Goal: Task Accomplishment & Management: Use online tool/utility

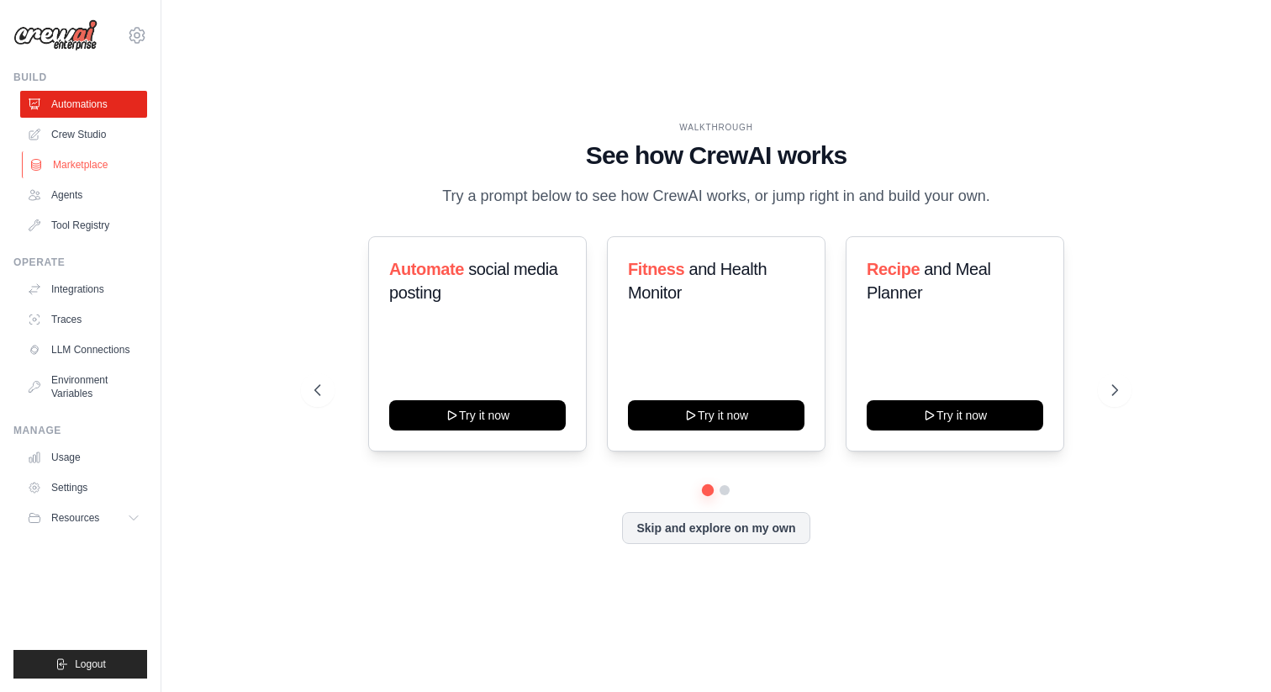
click at [94, 174] on link "Marketplace" at bounding box center [85, 164] width 127 height 27
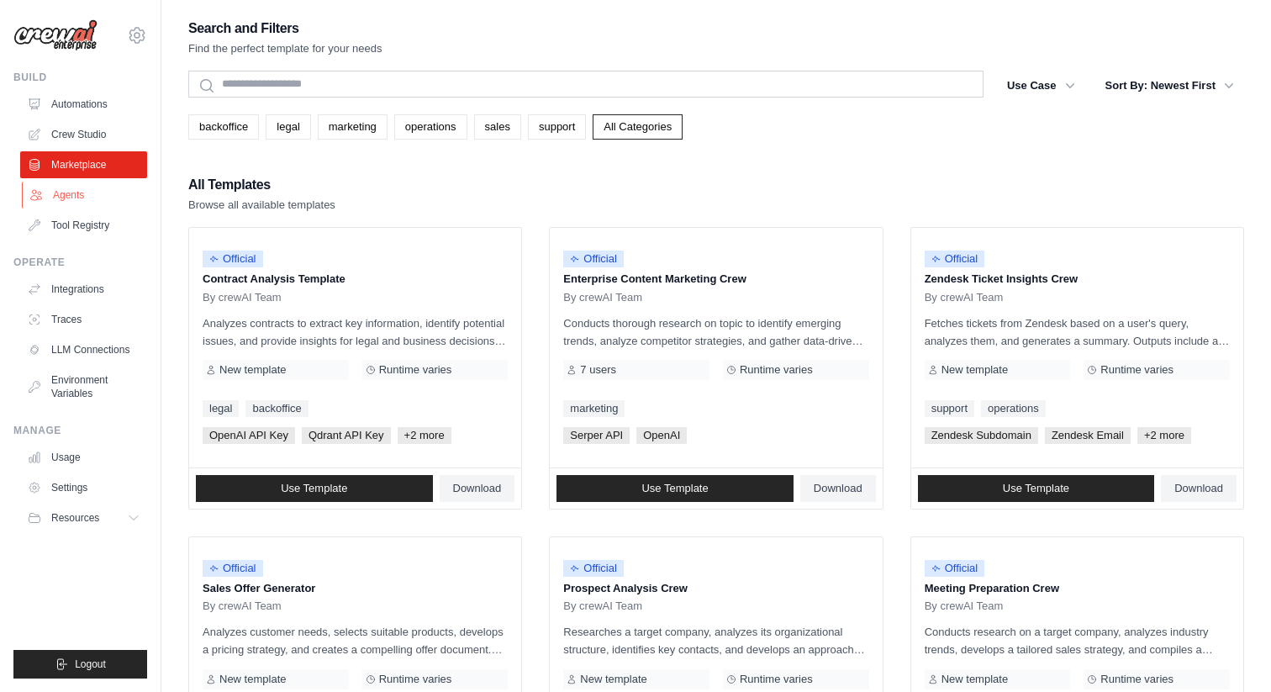
click at [89, 192] on link "Agents" at bounding box center [85, 195] width 127 height 27
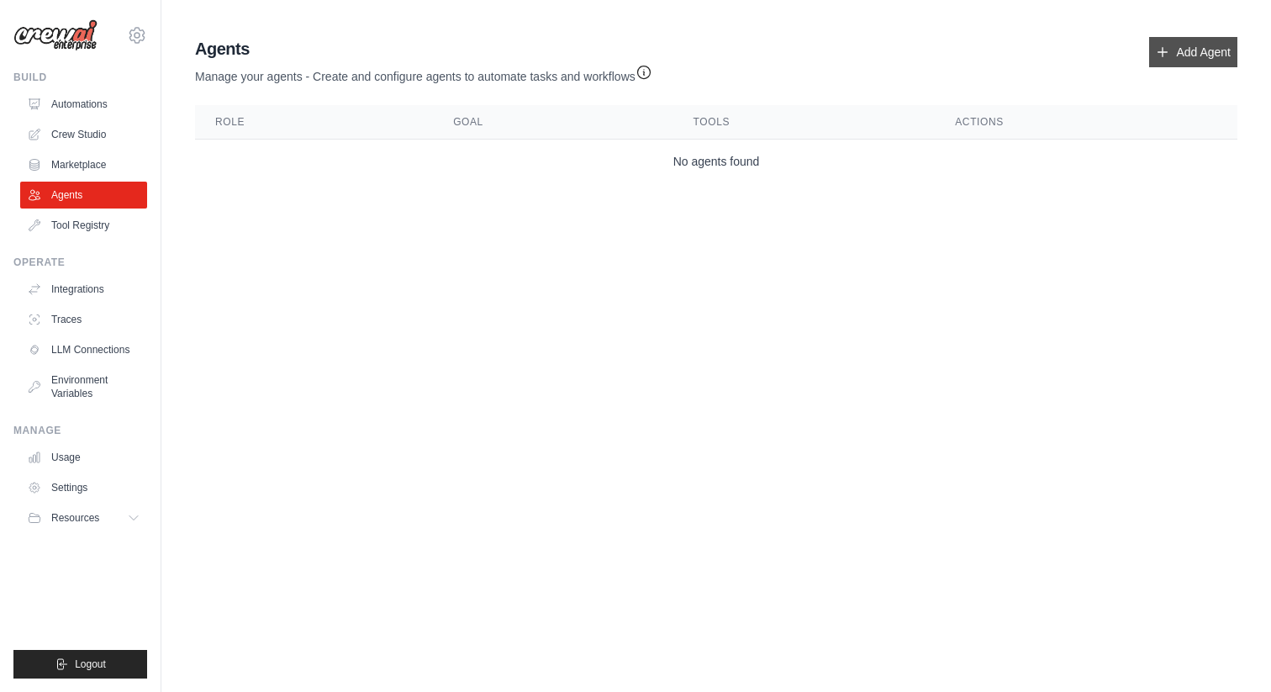
click at [1173, 61] on link "Add Agent" at bounding box center [1193, 52] width 88 height 30
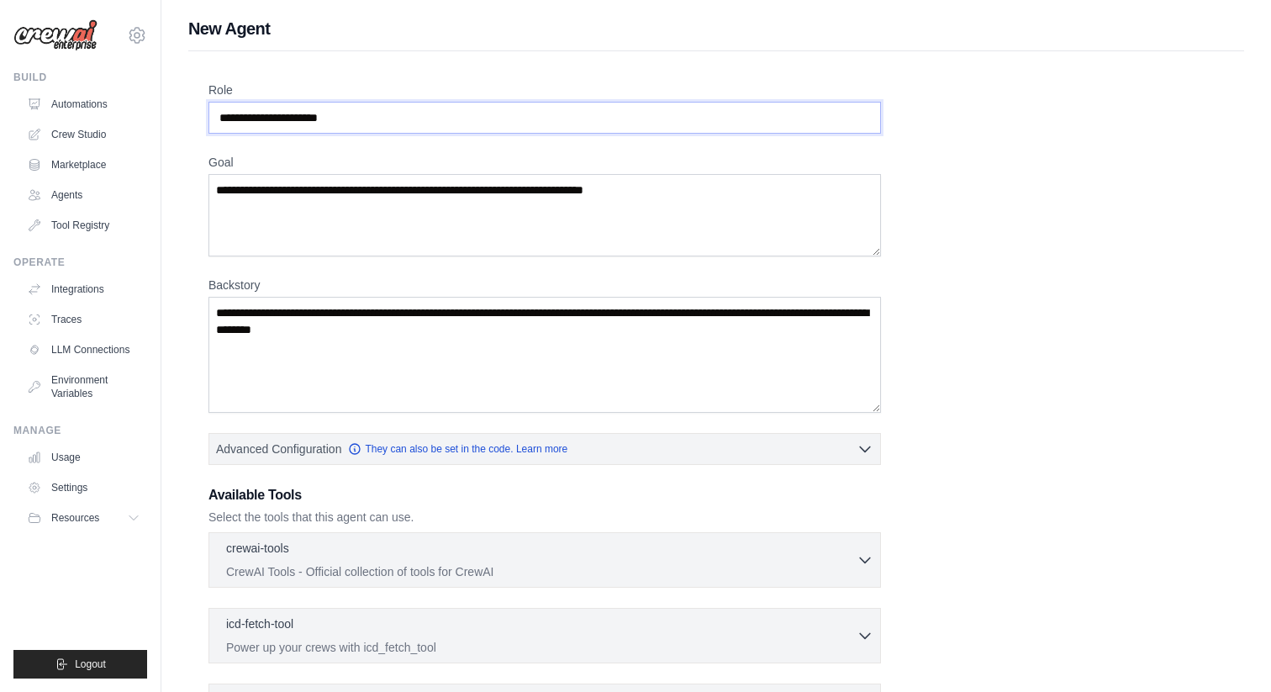
click at [486, 121] on input "Role" at bounding box center [544, 118] width 672 height 32
click at [486, 184] on textarea "Goal" at bounding box center [544, 215] width 672 height 82
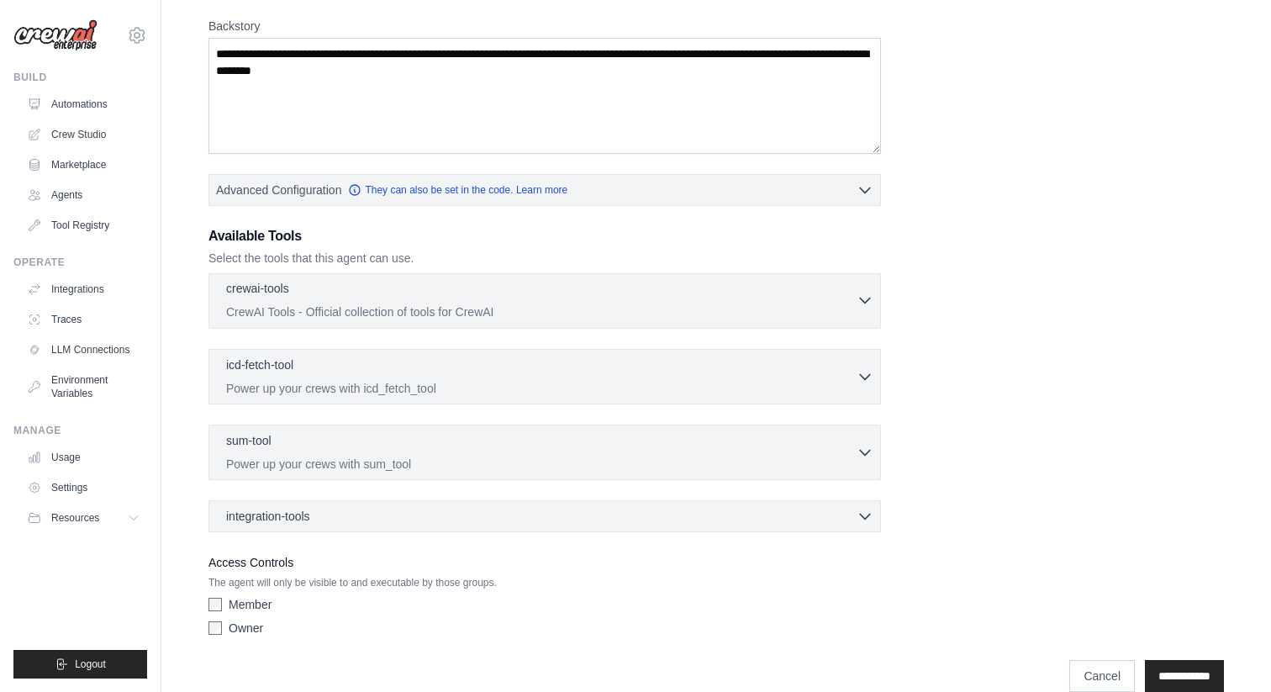
scroll to position [286, 0]
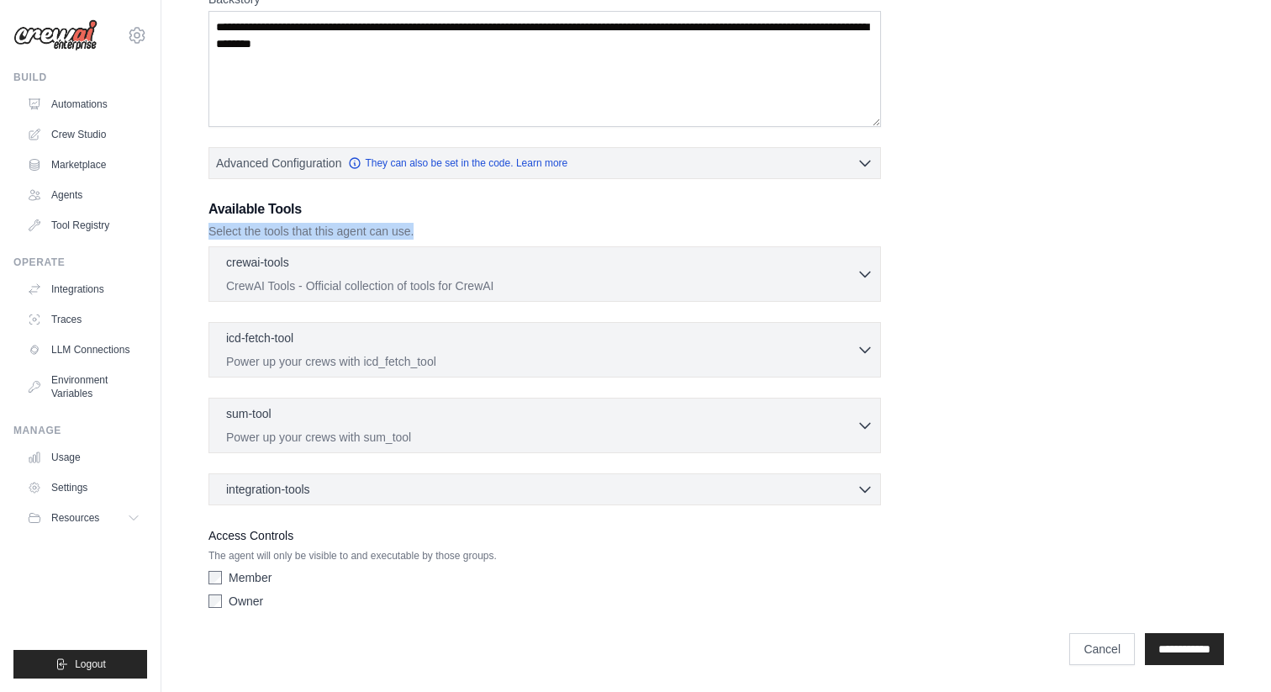
drag, startPoint x: 207, startPoint y: 235, endPoint x: 498, endPoint y: 235, distance: 290.8
click at [498, 235] on div "Role Goal [GEOGRAPHIC_DATA] Advanced Configuration They can also be set in the …" at bounding box center [716, 219] width 1056 height 909
click at [381, 481] on div "integration-tools 0 selected" at bounding box center [549, 488] width 647 height 17
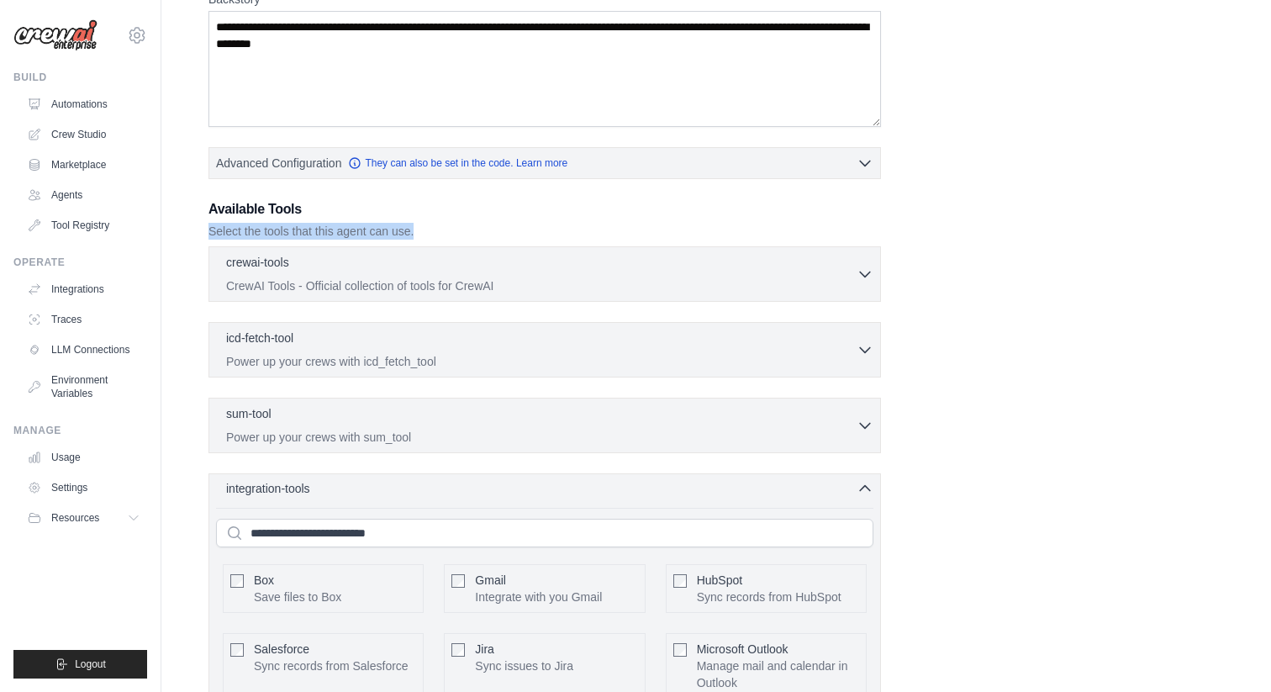
scroll to position [331, 0]
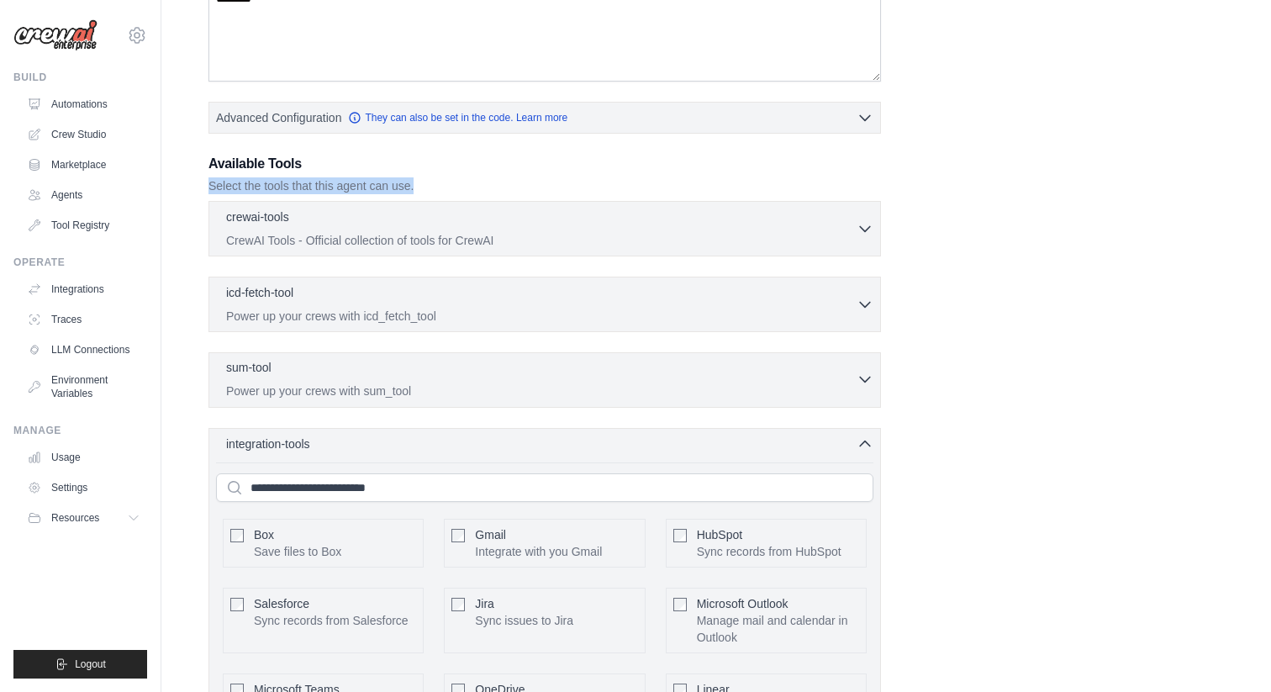
click at [421, 391] on p "Power up your crews with sum_tool" at bounding box center [541, 390] width 630 height 17
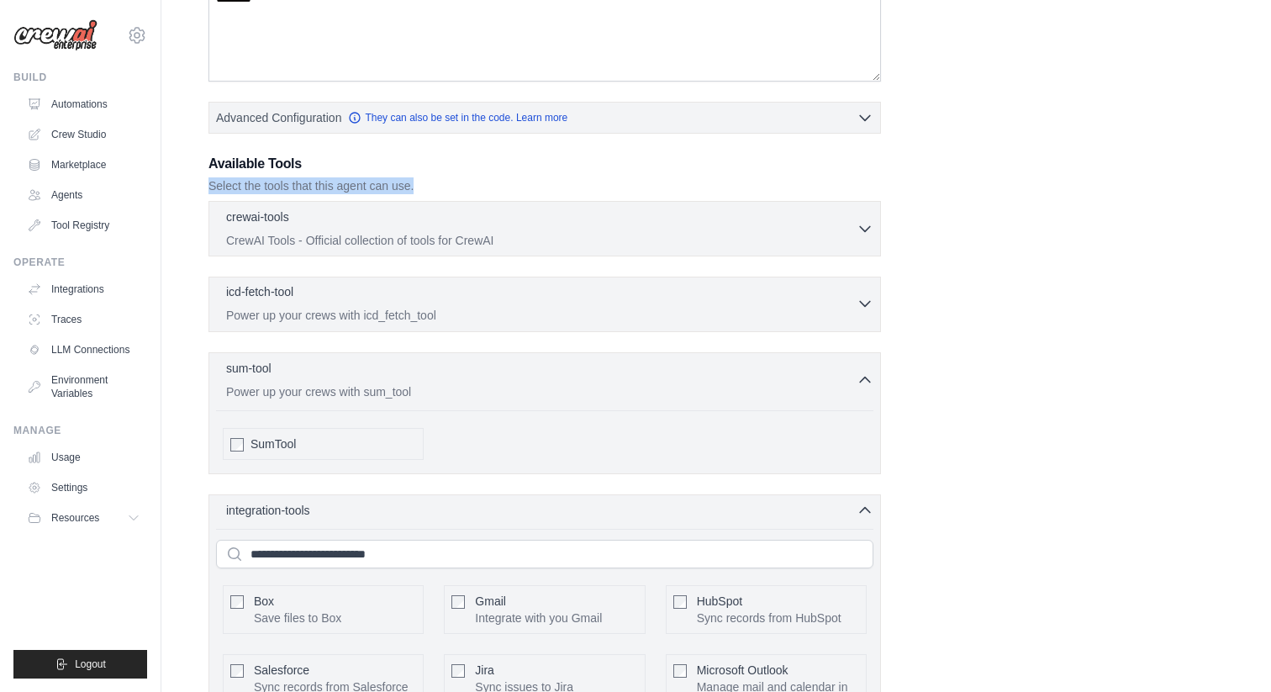
click at [447, 324] on div "icd-fetch-tool 0 selected Power up your crews with icd_fetch_tool IcdFetchTool" at bounding box center [544, 304] width 672 height 55
click at [467, 308] on p "Power up your crews with icd_fetch_tool" at bounding box center [541, 315] width 630 height 17
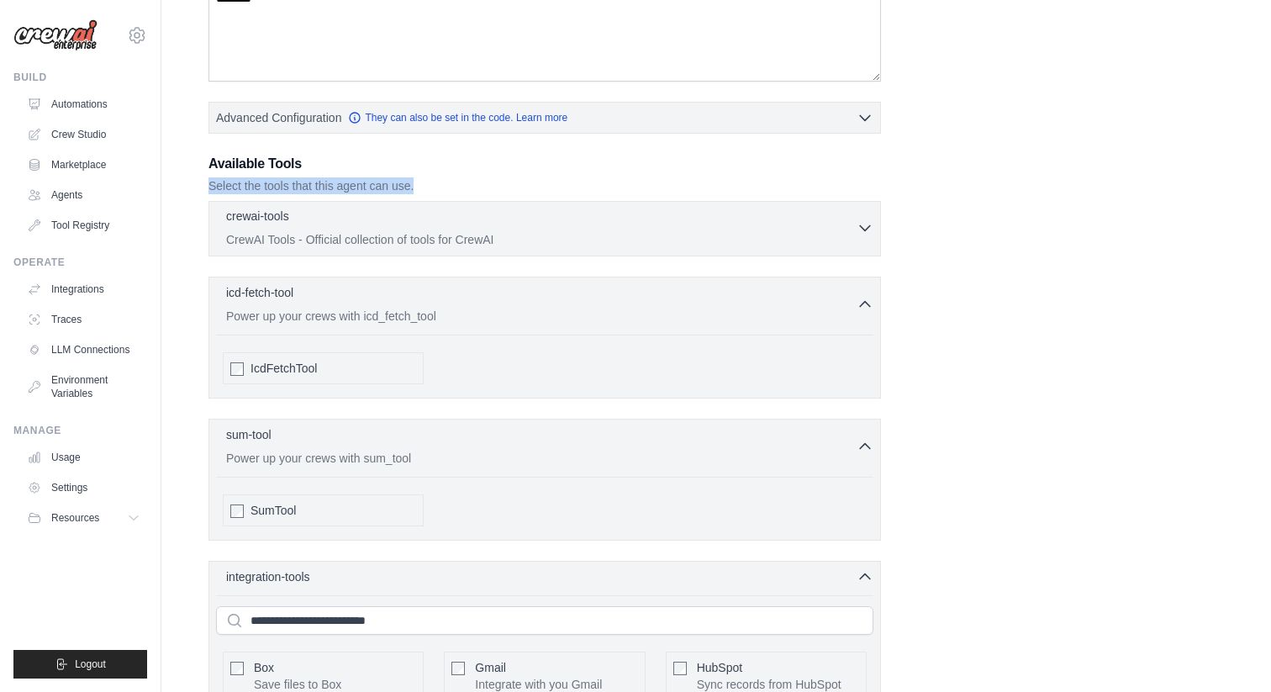
click at [588, 231] on p "CrewAI Tools - Official collection of tools for CrewAI" at bounding box center [541, 239] width 630 height 17
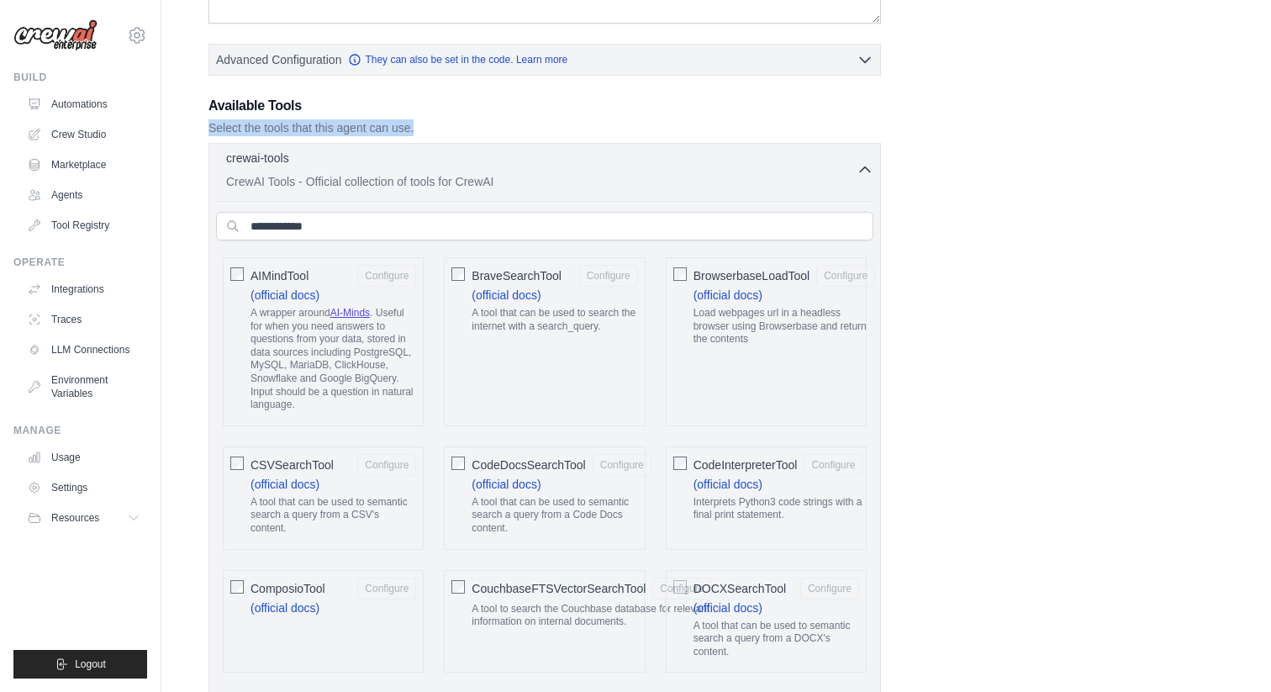
scroll to position [392, 0]
click at [712, 119] on p "Select the tools that this agent can use." at bounding box center [544, 125] width 672 height 17
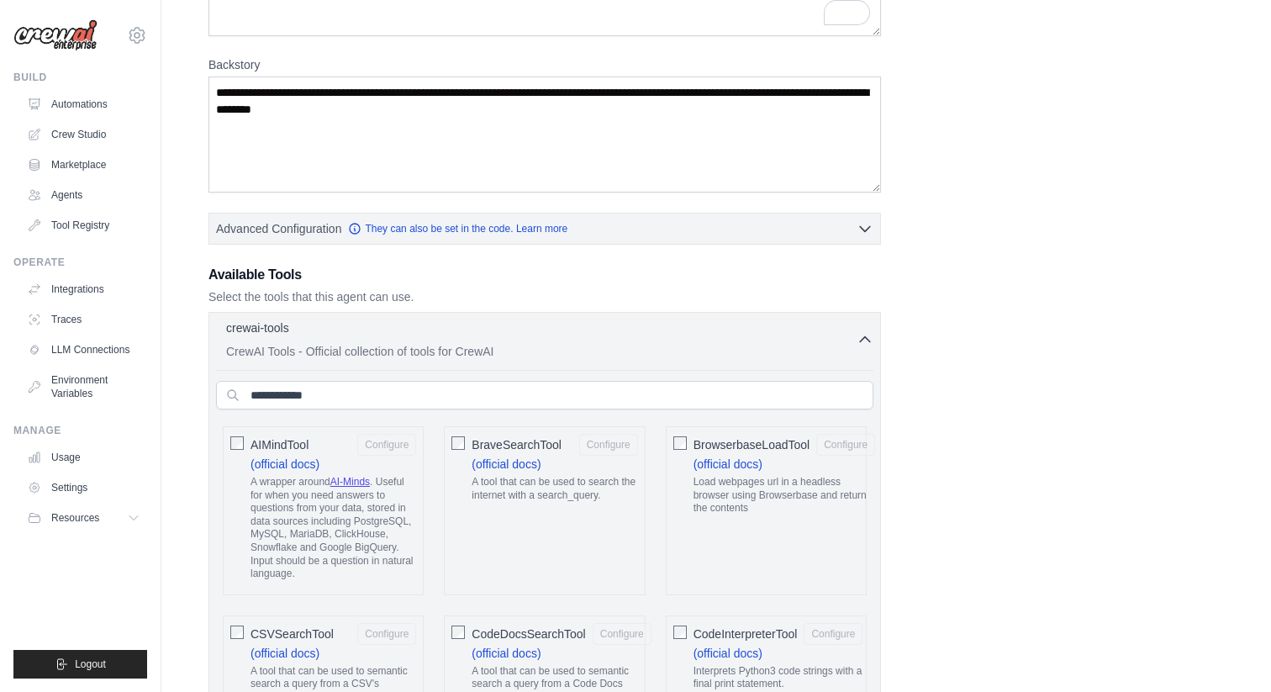
scroll to position [0, 0]
